Goal: Task Accomplishment & Management: Manage account settings

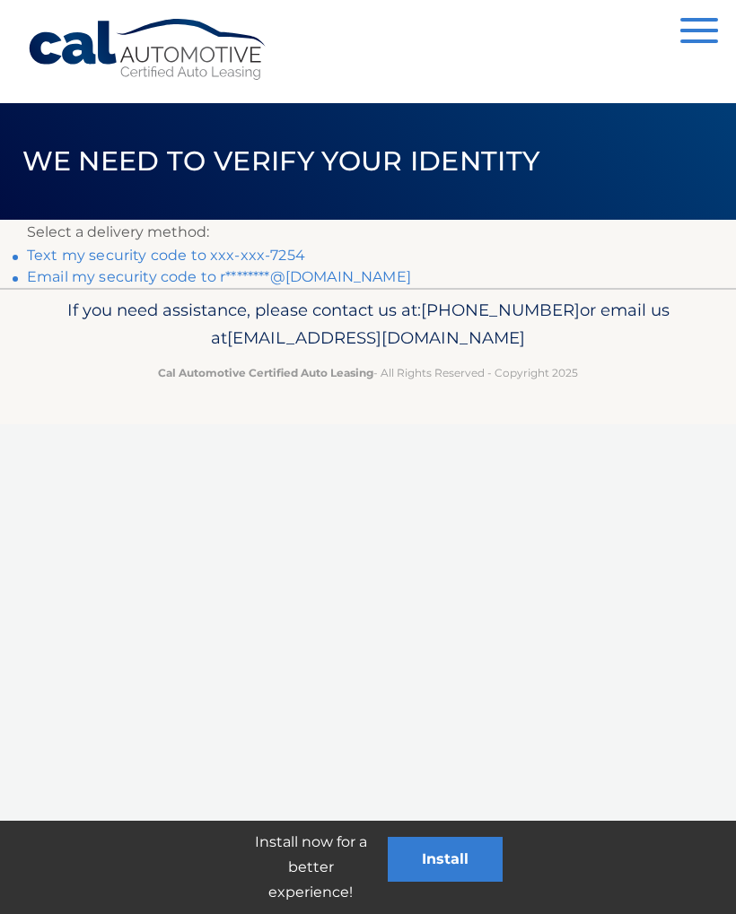
click at [242, 254] on link "Text my security code to xxx-xxx-7254" at bounding box center [166, 255] width 278 height 17
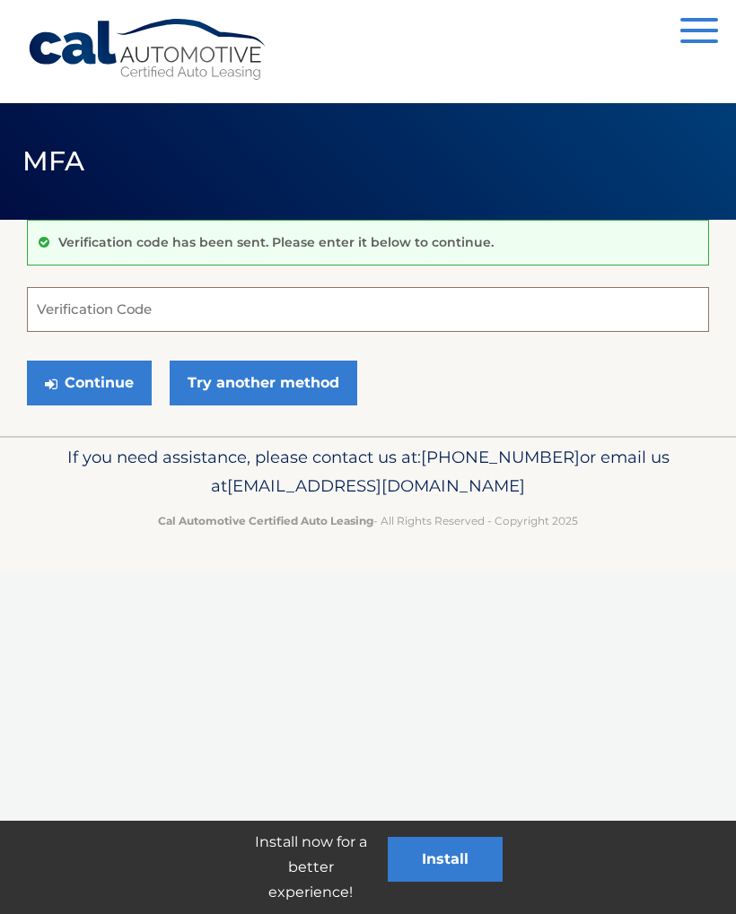
click at [155, 310] on input "Verification Code" at bounding box center [368, 309] width 682 height 45
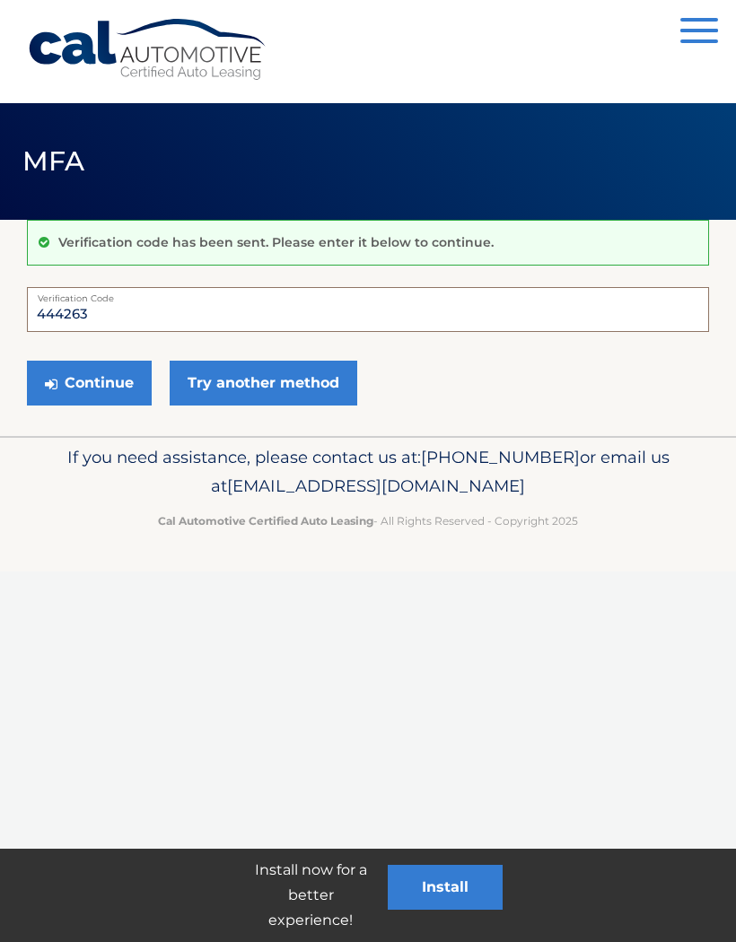
type input "444263"
click at [113, 384] on button "Continue" at bounding box center [89, 383] width 125 height 45
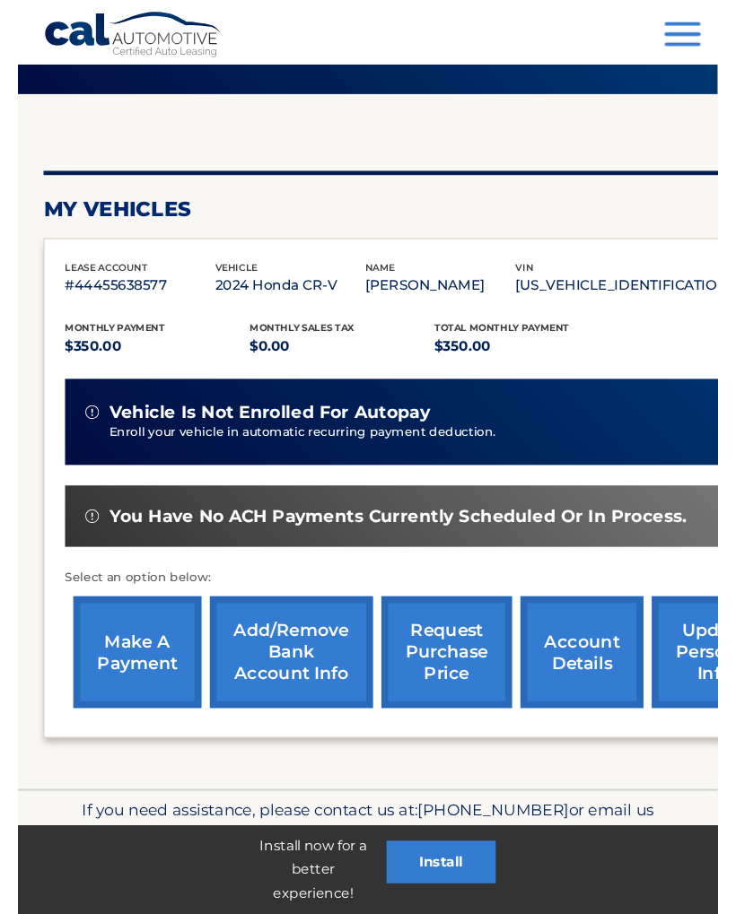
scroll to position [169, 0]
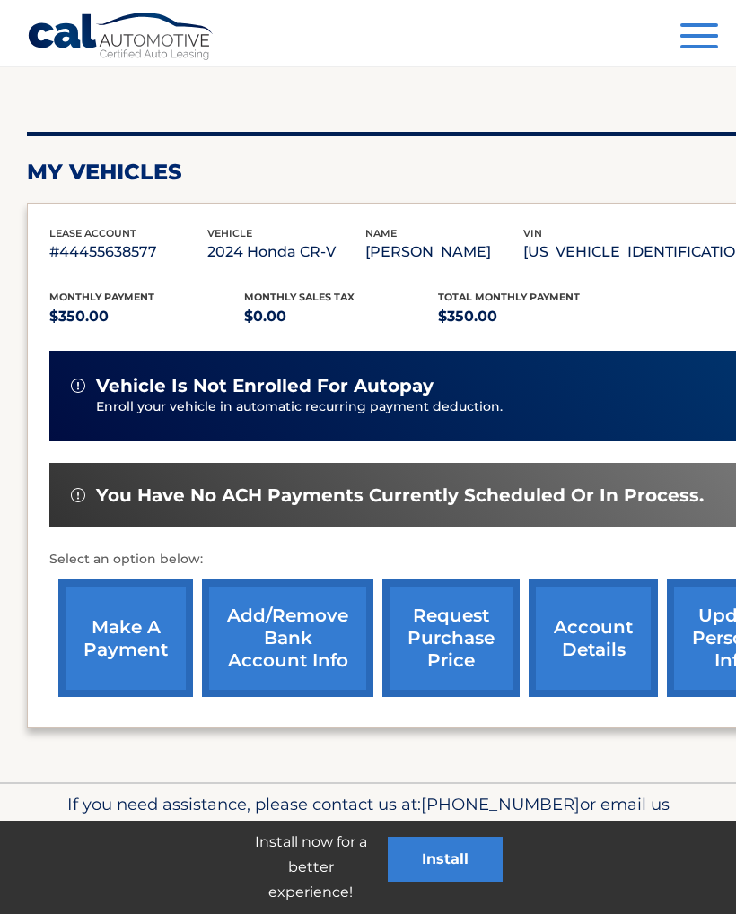
click at [587, 651] on link "account details" at bounding box center [592, 639] width 129 height 118
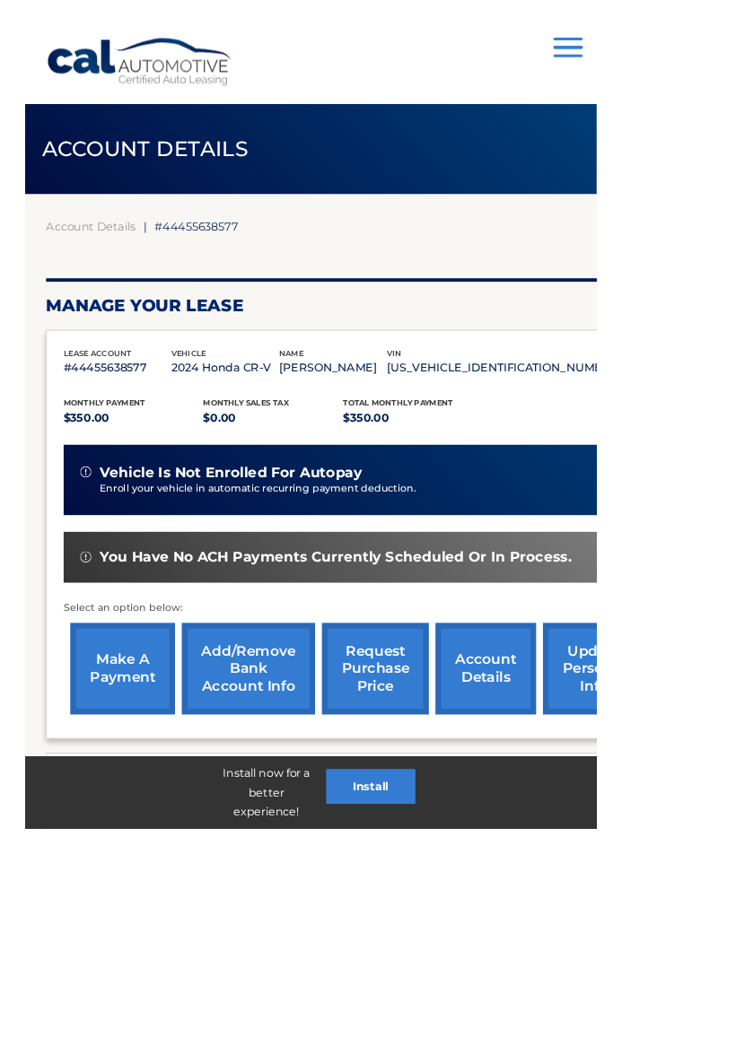
scroll to position [38, 0]
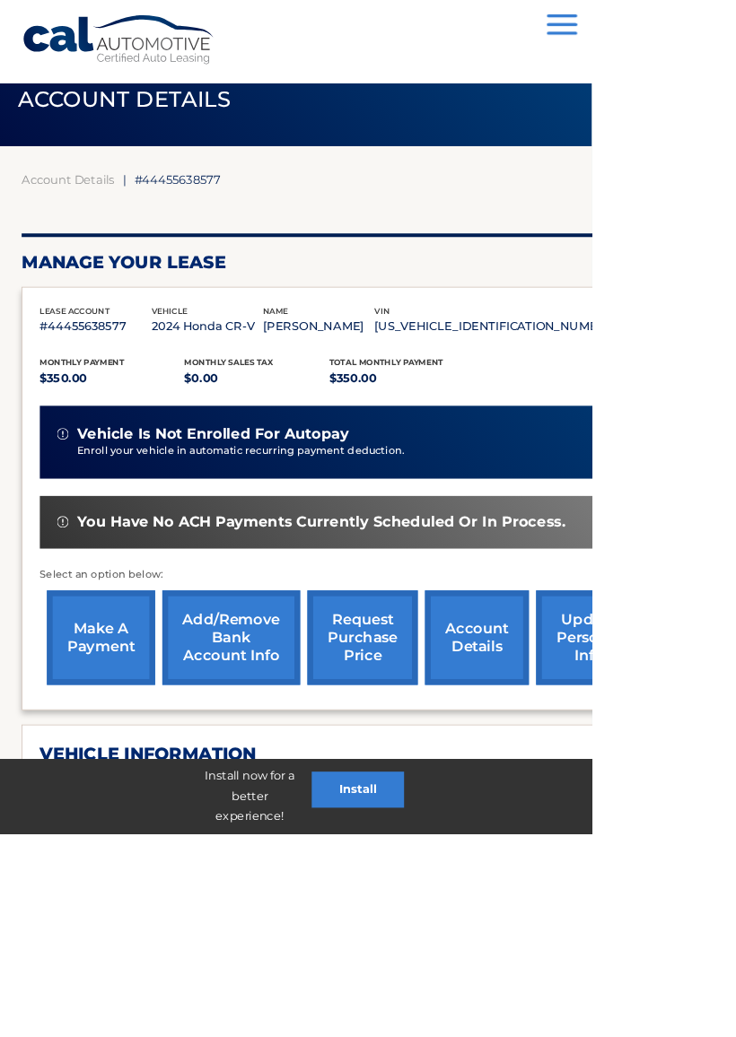
click at [718, 18] on span "button" at bounding box center [699, 20] width 38 height 4
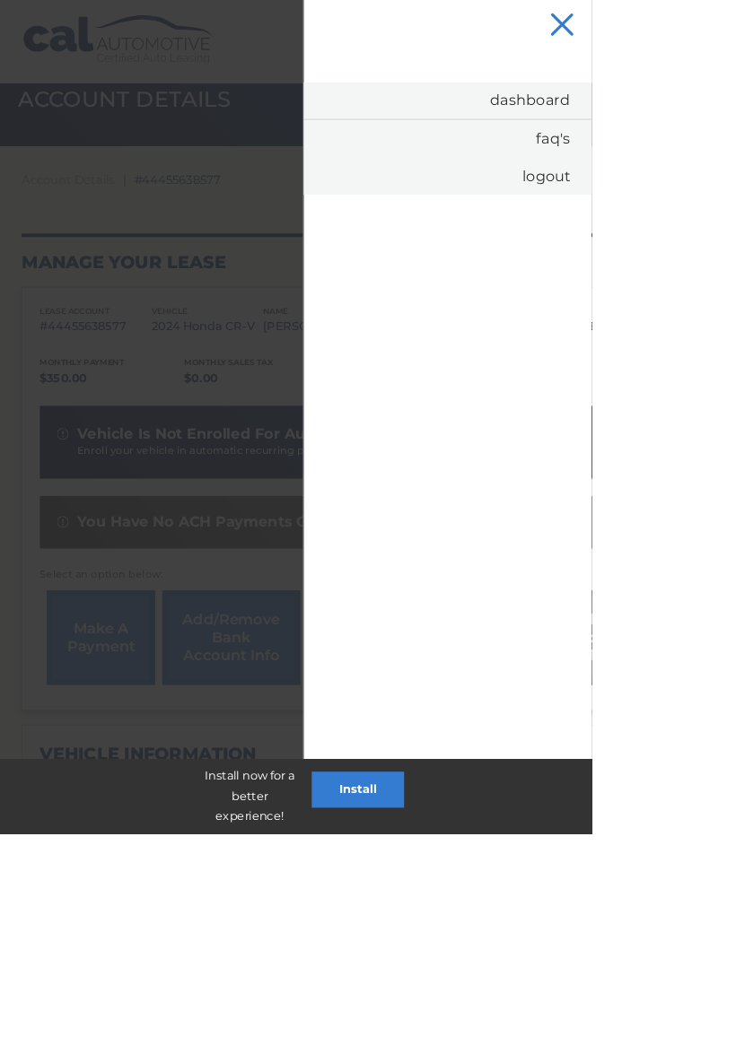
click at [735, 226] on link "Logout" at bounding box center [557, 219] width 358 height 47
